Goal: Use online tool/utility: Use online tool/utility

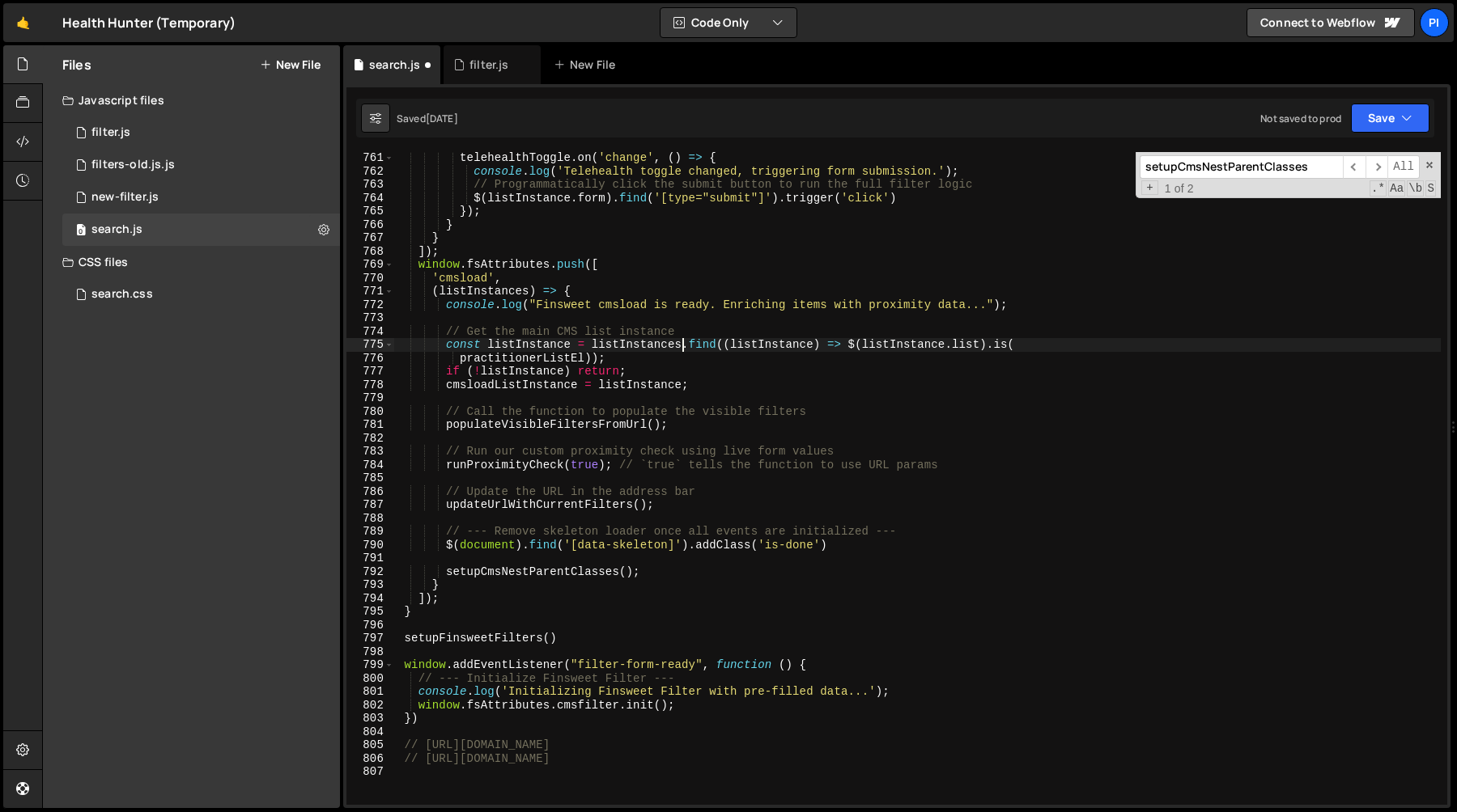
scroll to position [10144, 0]
type textarea "// .hh-home_hero-form_input.is-left { min-width: 0 }"
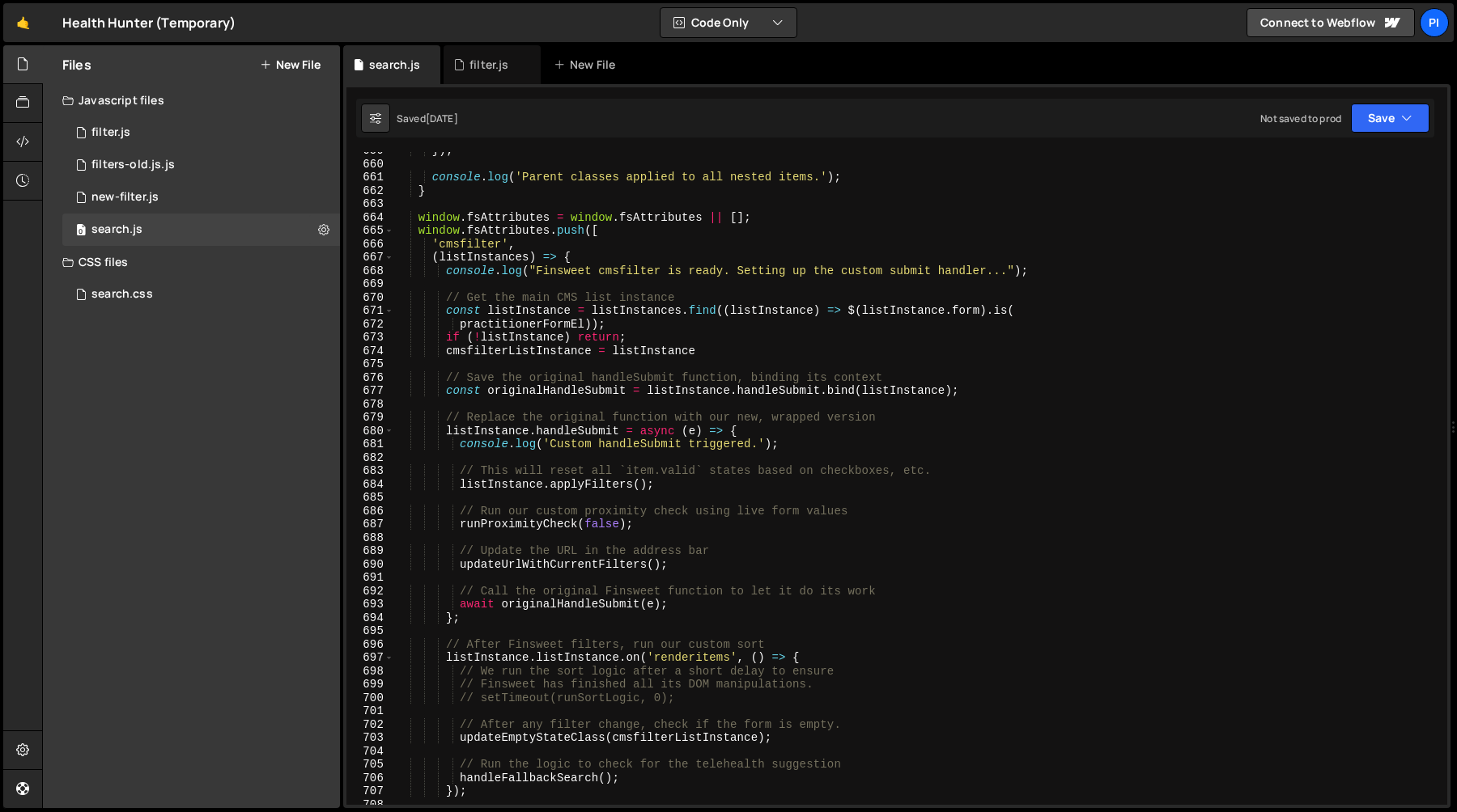
scroll to position [8789, 0]
type textarea "if (!listInstance) return;"
click at [715, 331] on div "}) ; console . log ( 'Parent classes applied to all nested items.' ) ; } window…" at bounding box center [916, 483] width 1046 height 679
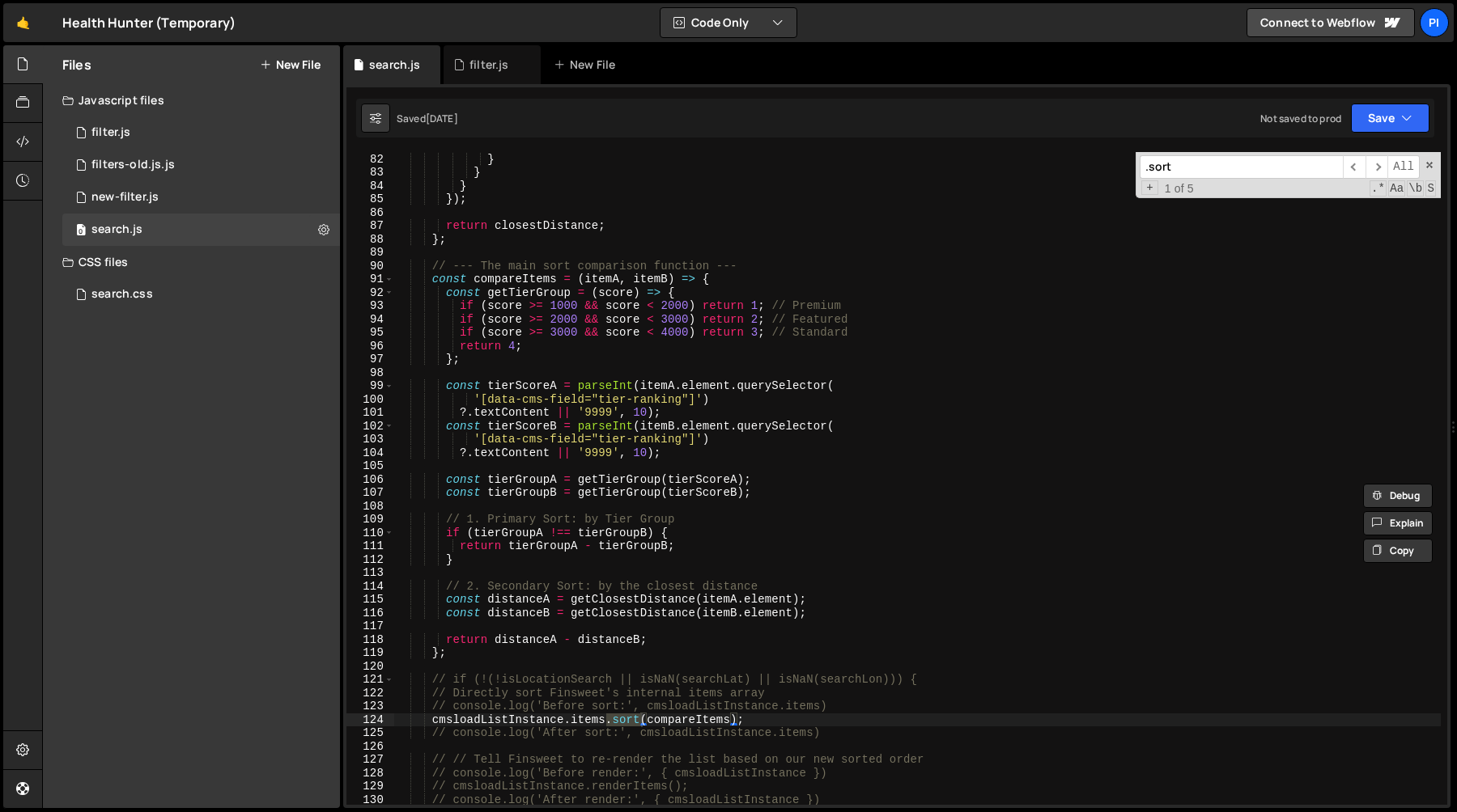
scroll to position [1081, 0]
click at [1283, 166] on input ".sort" at bounding box center [1240, 166] width 203 height 23
type input ".sort"
type textarea "const compareItems = (itemA, itemB) => {"
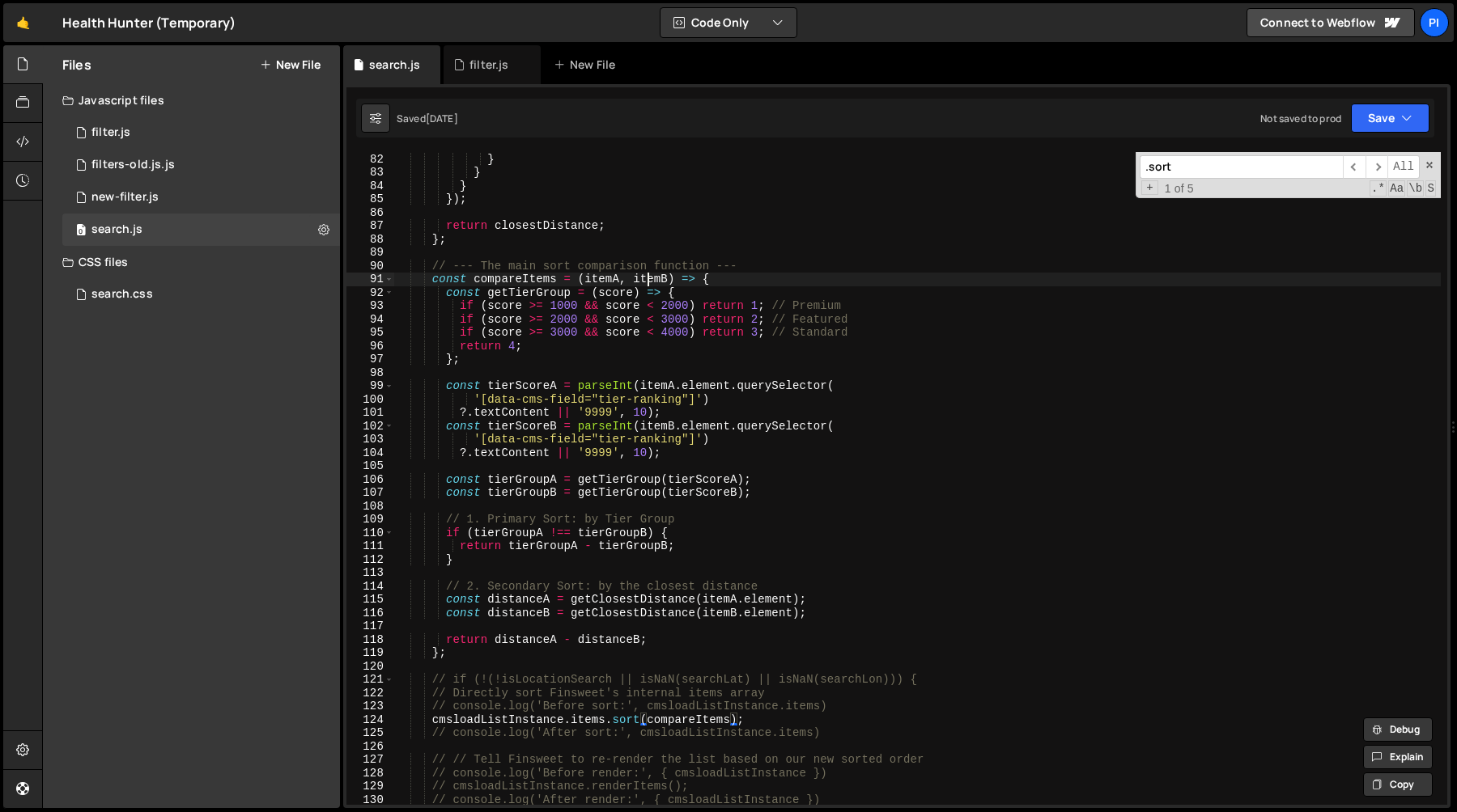
click at [646, 286] on div "closestDistance = distance ; } } } }) ; return closestDistance ; } ; // --- The…" at bounding box center [916, 478] width 1046 height 679
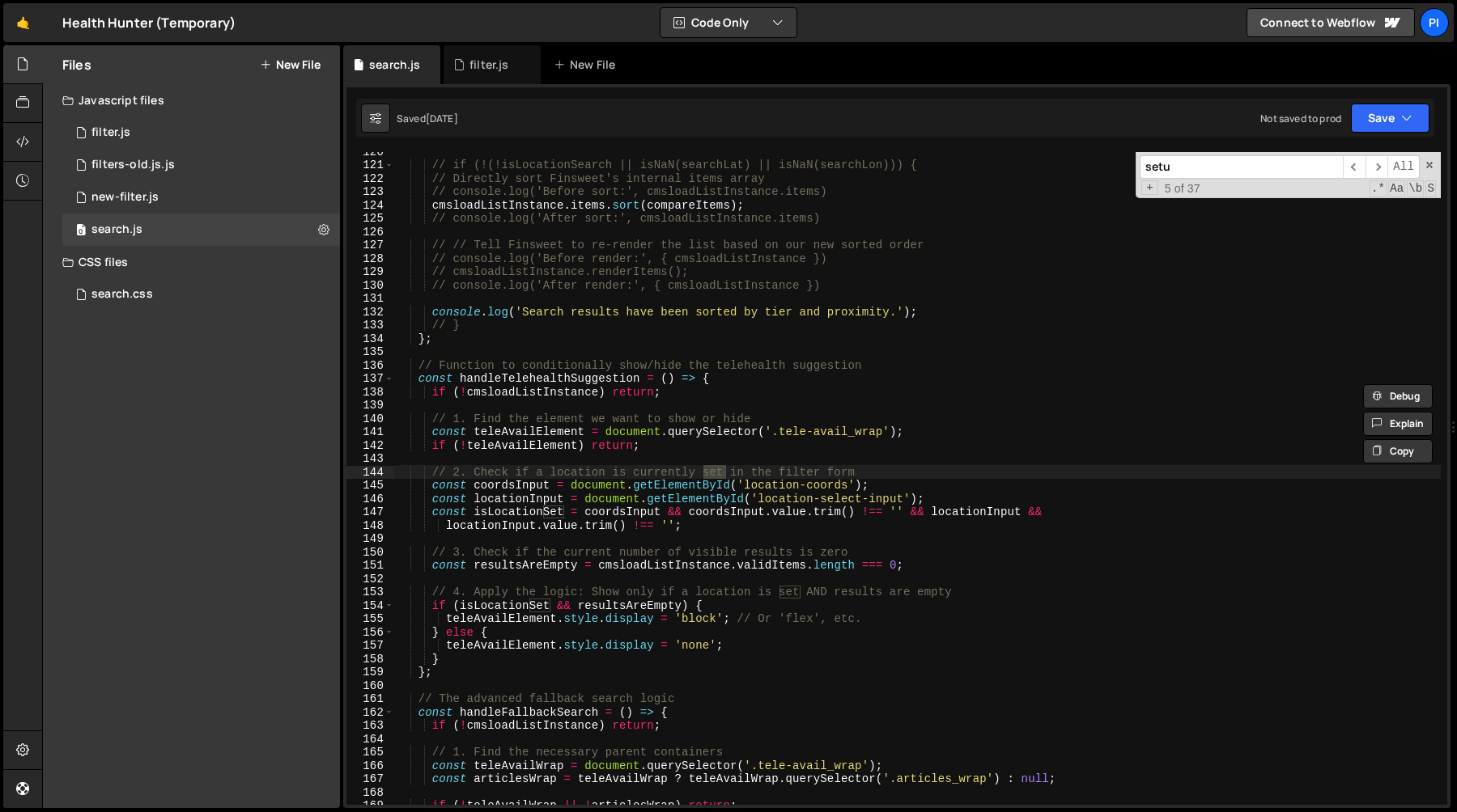
scroll to position [6947, 0]
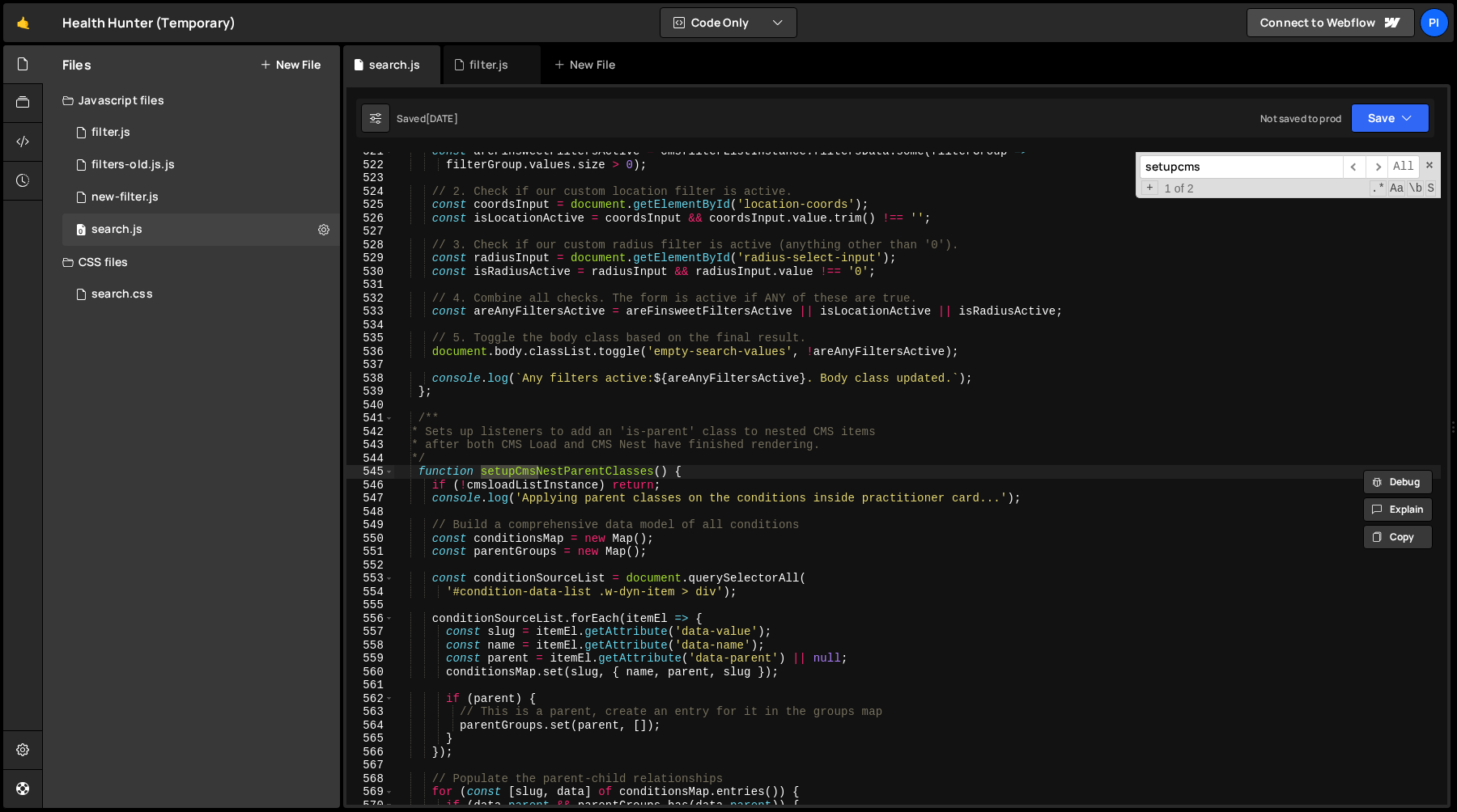
type input "setupcms"
